Goal: Information Seeking & Learning: Learn about a topic

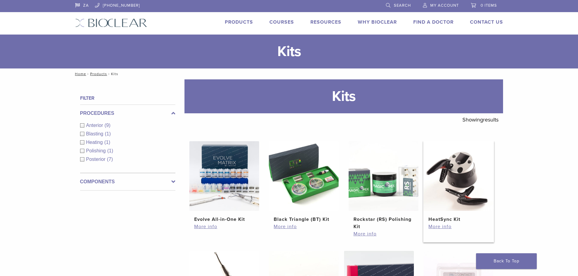
scroll to position [121, 0]
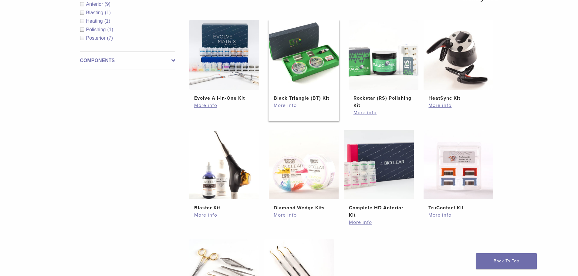
click at [287, 104] on link "More info" at bounding box center [304, 105] width 60 height 7
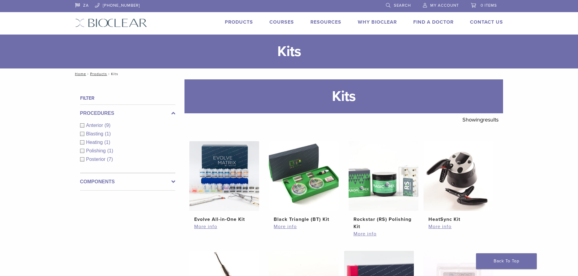
click at [304, 218] on h2 "Black Triangle (BT) Kit" at bounding box center [304, 219] width 60 height 7
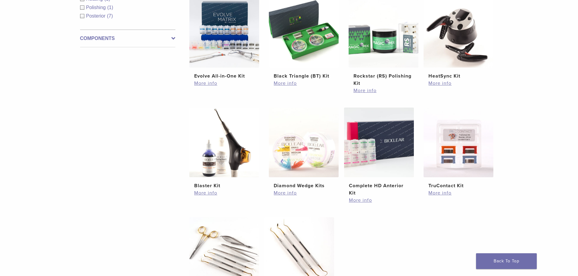
scroll to position [152, 0]
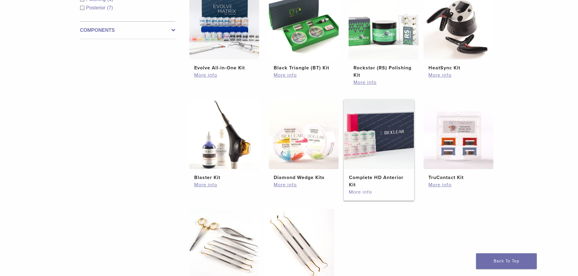
click at [363, 194] on link "More info" at bounding box center [379, 192] width 60 height 7
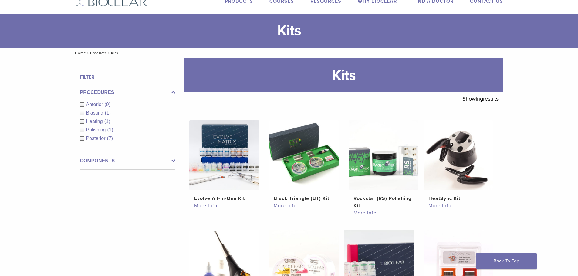
scroll to position [0, 0]
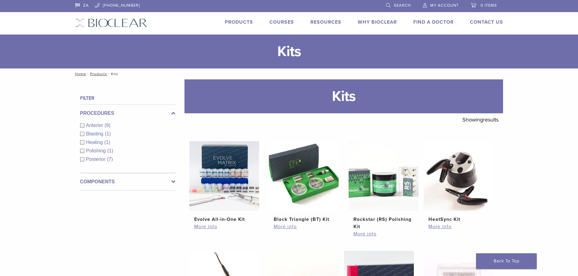
click at [243, 22] on link "Products" at bounding box center [239, 22] width 28 height 6
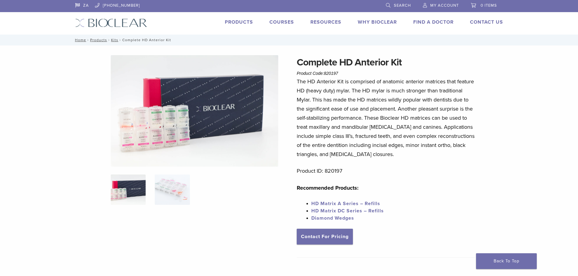
scroll to position [121, 0]
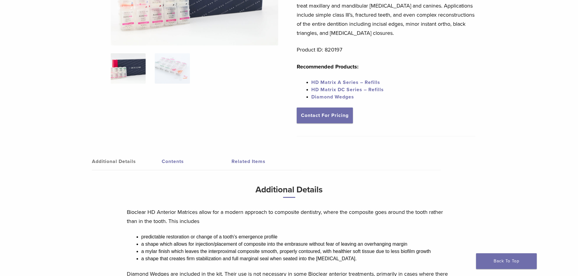
click at [166, 160] on link "Contents" at bounding box center [197, 161] width 70 height 17
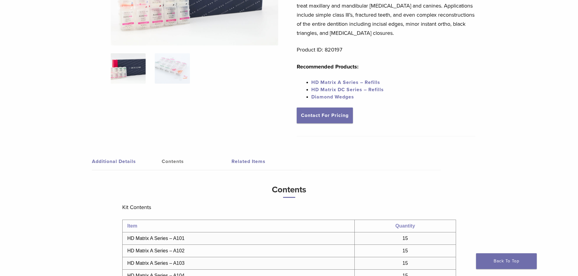
scroll to position [0, 0]
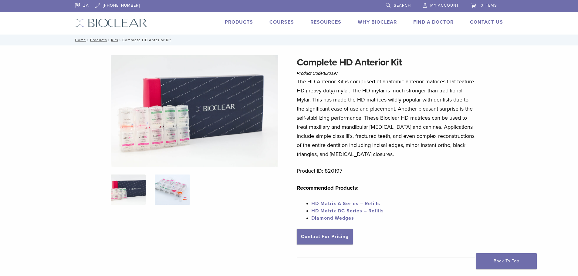
click at [169, 194] on img at bounding box center [172, 190] width 35 height 30
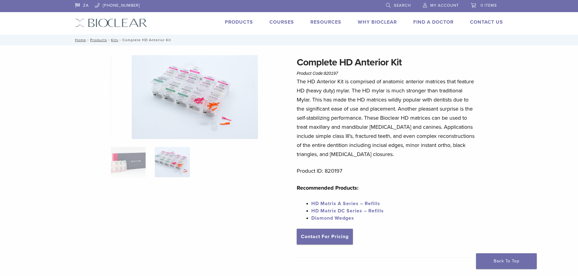
click at [211, 101] on img at bounding box center [195, 97] width 126 height 84
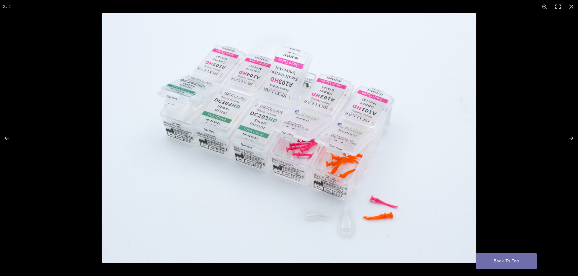
click at [238, 129] on img at bounding box center [289, 138] width 375 height 250
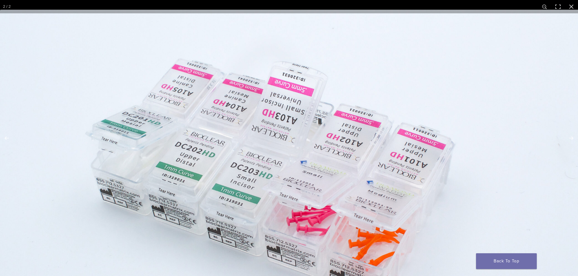
click at [144, 151] on img at bounding box center [291, 204] width 582 height 388
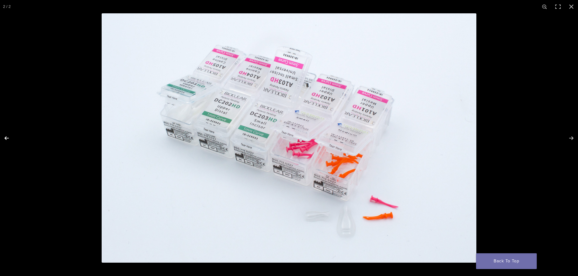
click at [5, 138] on button "Previous (arrow left)" at bounding box center [10, 138] width 21 height 30
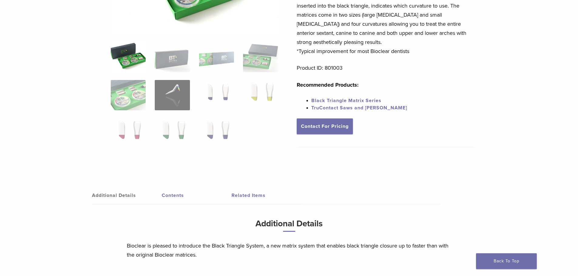
scroll to position [152, 0]
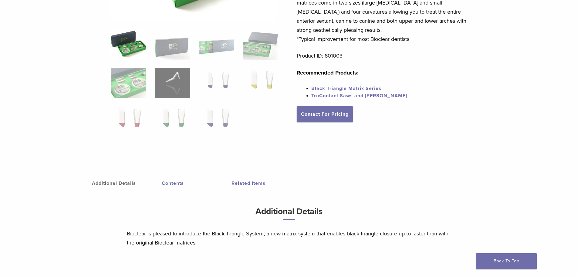
click at [173, 180] on link "Contents" at bounding box center [197, 183] width 70 height 17
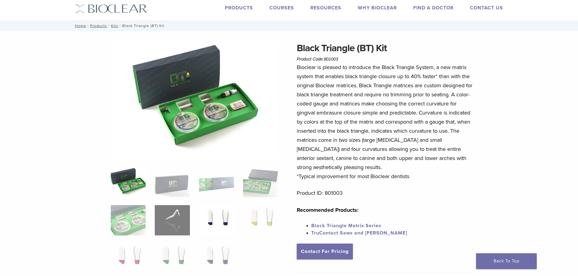
scroll to position [0, 0]
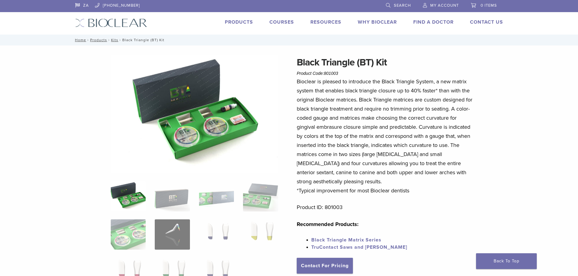
click at [137, 201] on img at bounding box center [128, 196] width 35 height 30
click at [139, 246] on img at bounding box center [128, 235] width 35 height 30
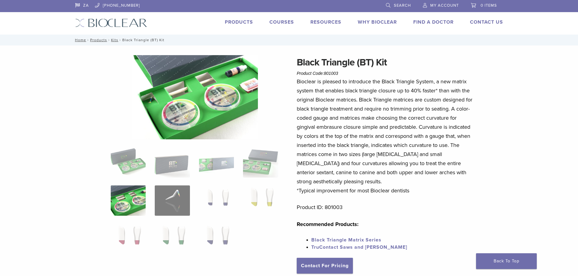
click at [360, 246] on link "TruContact Saws and Sanders" at bounding box center [359, 247] width 96 height 6
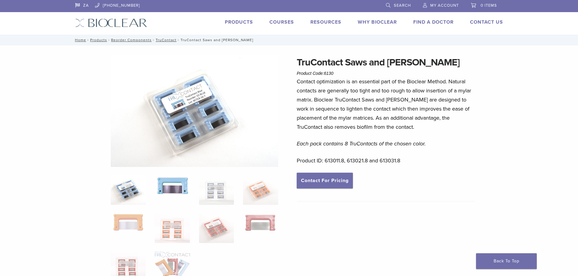
click at [163, 193] on img at bounding box center [172, 186] width 35 height 22
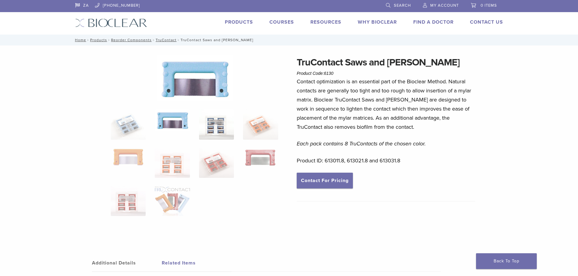
click at [218, 128] on img at bounding box center [216, 124] width 35 height 30
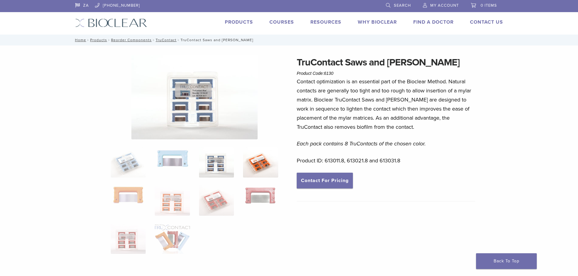
click at [257, 163] on img at bounding box center [260, 162] width 35 height 30
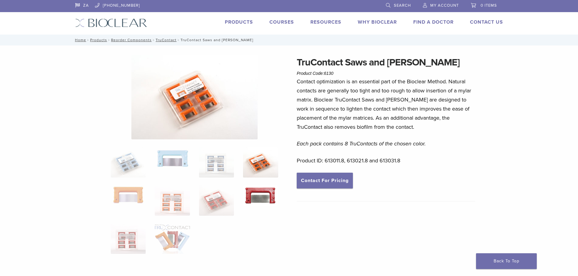
click at [251, 194] on img at bounding box center [260, 196] width 35 height 20
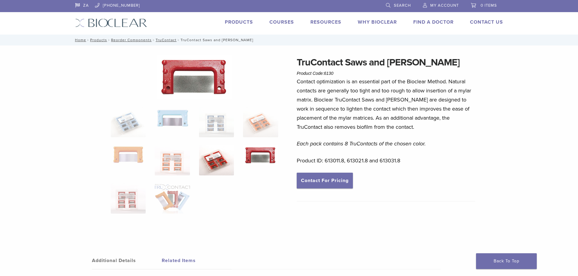
click at [213, 166] on img at bounding box center [216, 160] width 35 height 30
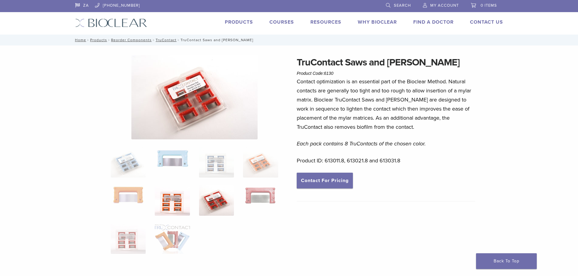
click at [180, 198] on img at bounding box center [172, 201] width 35 height 30
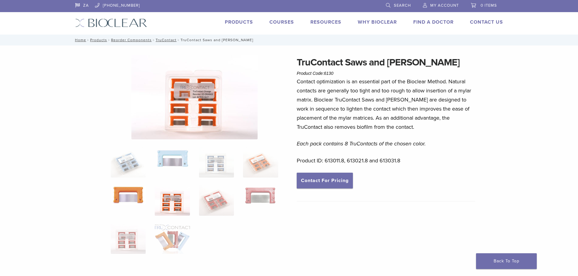
click at [134, 195] on img at bounding box center [128, 195] width 35 height 19
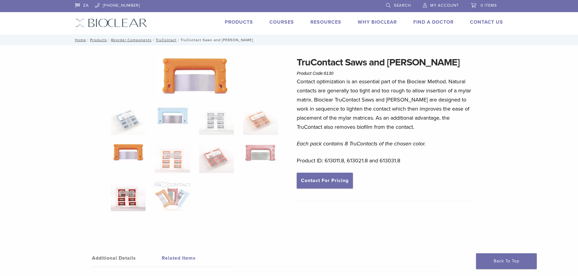
click at [138, 196] on img at bounding box center [128, 196] width 35 height 30
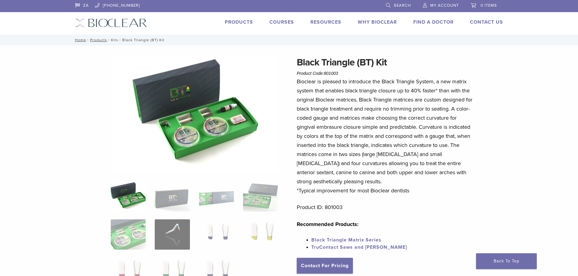
click at [114, 41] on link "Kits" at bounding box center [114, 40] width 7 height 4
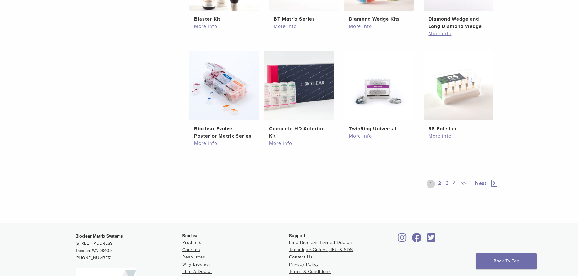
scroll to position [455, 0]
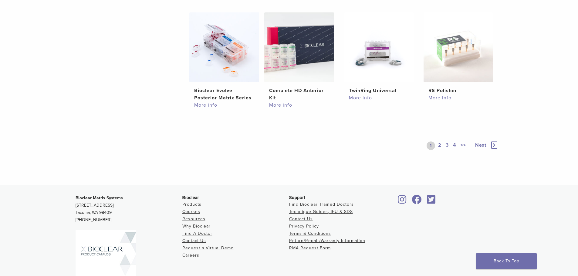
click at [440, 147] on link "2" at bounding box center [440, 146] width 6 height 8
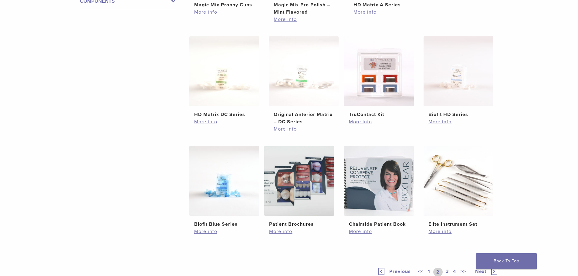
scroll to position [303, 0]
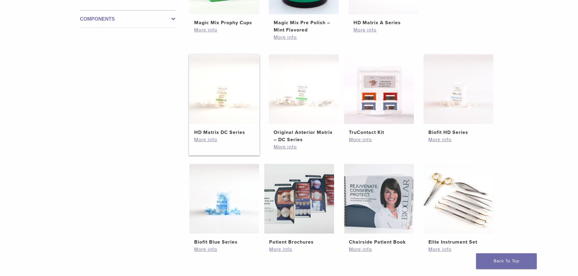
click at [224, 114] on img at bounding box center [224, 89] width 70 height 70
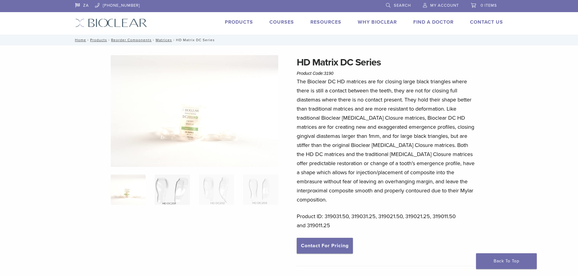
click at [171, 196] on img at bounding box center [172, 190] width 35 height 30
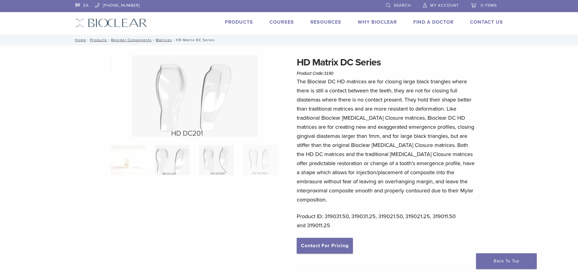
click at [219, 170] on img at bounding box center [216, 160] width 35 height 30
click at [245, 166] on img at bounding box center [260, 160] width 35 height 30
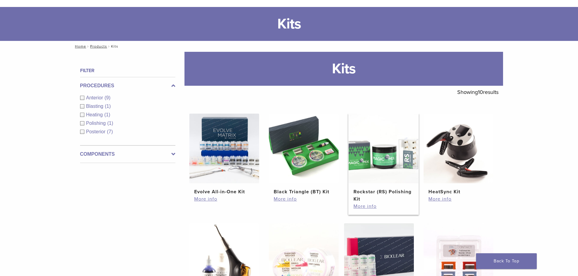
scroll to position [121, 0]
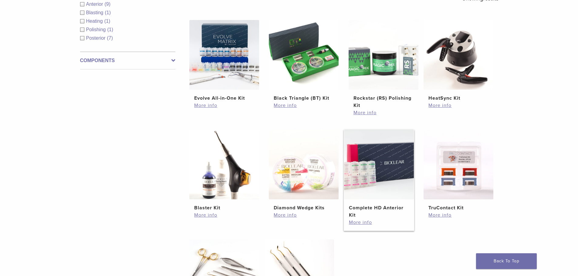
click at [358, 209] on h2 "Complete HD Anterior Kit" at bounding box center [379, 211] width 60 height 15
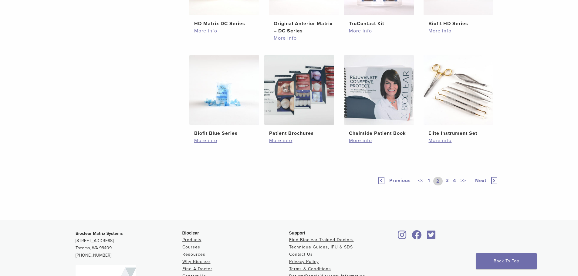
scroll to position [455, 0]
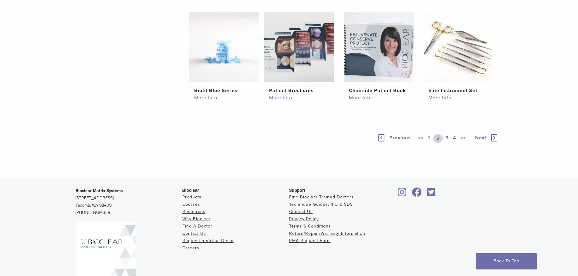
click at [495, 139] on icon at bounding box center [494, 137] width 6 height 7
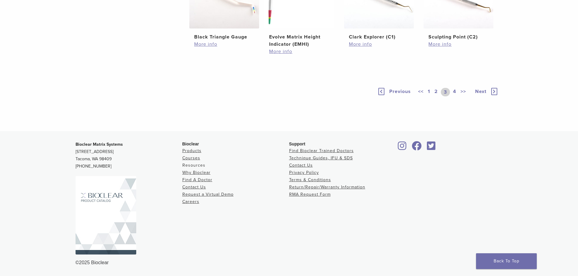
scroll to position [509, 0]
click at [452, 90] on link "4" at bounding box center [455, 92] width 6 height 8
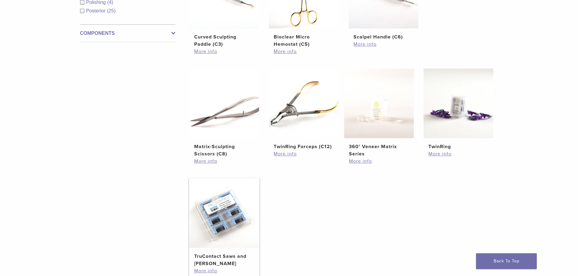
scroll to position [471, 0]
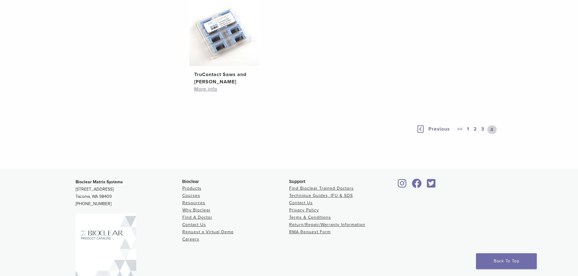
click at [483, 129] on link "3" at bounding box center [482, 130] width 5 height 8
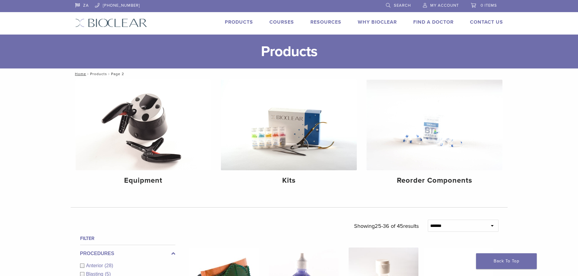
click at [101, 75] on link "Products" at bounding box center [98, 74] width 17 height 4
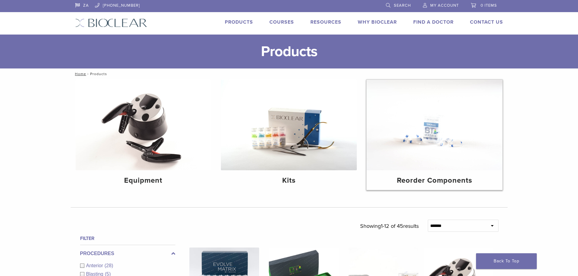
click at [416, 164] on img at bounding box center [434, 125] width 136 height 91
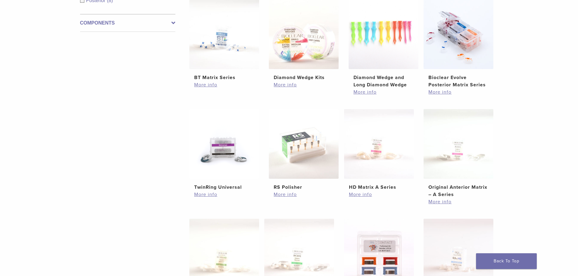
scroll to position [182, 0]
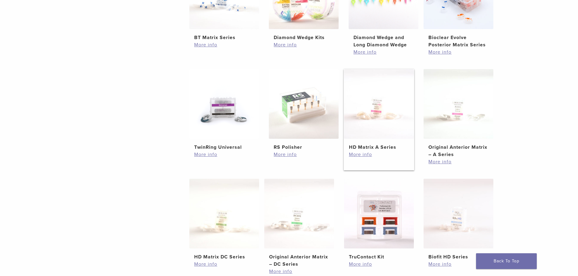
click at [378, 127] on img at bounding box center [379, 104] width 70 height 70
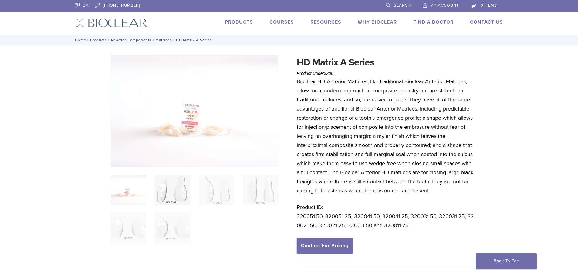
click at [186, 183] on img at bounding box center [172, 190] width 35 height 30
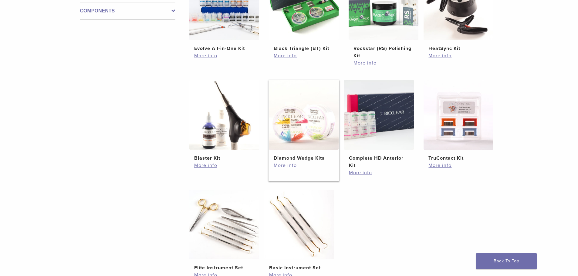
scroll to position [182, 0]
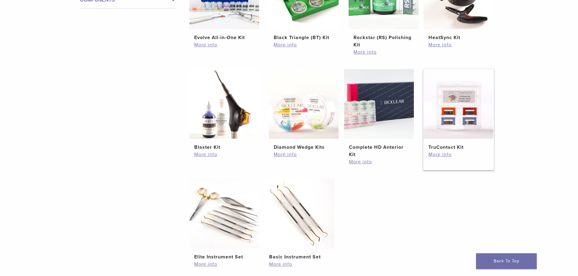
click at [456, 149] on h2 "TruContact Kit" at bounding box center [458, 147] width 60 height 7
